Goal: Use online tool/utility

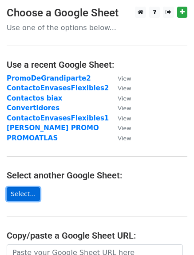
click at [20, 191] on link "Select..." at bounding box center [23, 194] width 33 height 14
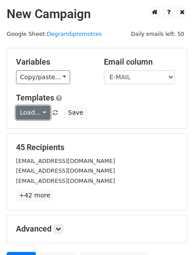
click at [39, 117] on link "Load..." at bounding box center [33, 113] width 34 height 14
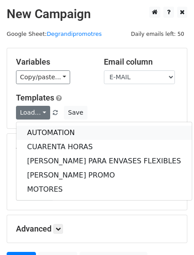
click at [53, 128] on link "AUTOMATION" at bounding box center [103, 133] width 175 height 14
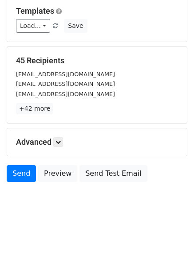
scroll to position [89, 0]
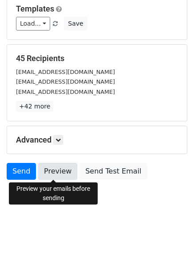
click at [56, 176] on link "Preview" at bounding box center [57, 171] width 39 height 17
